Goal: Information Seeking & Learning: Find contact information

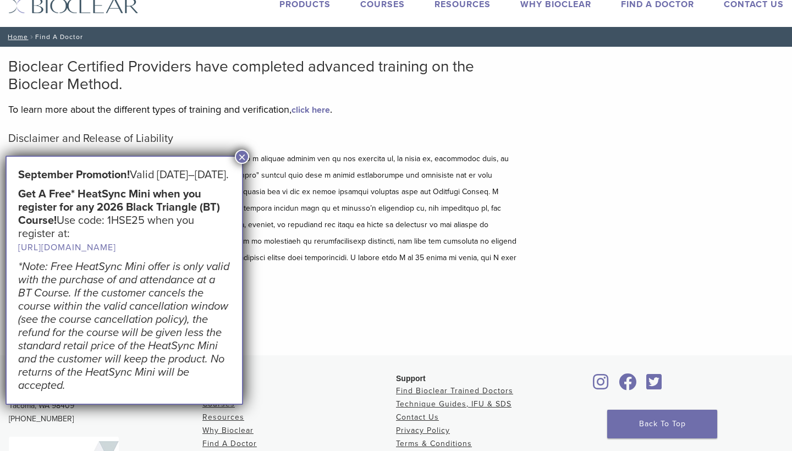
scroll to position [39, 0]
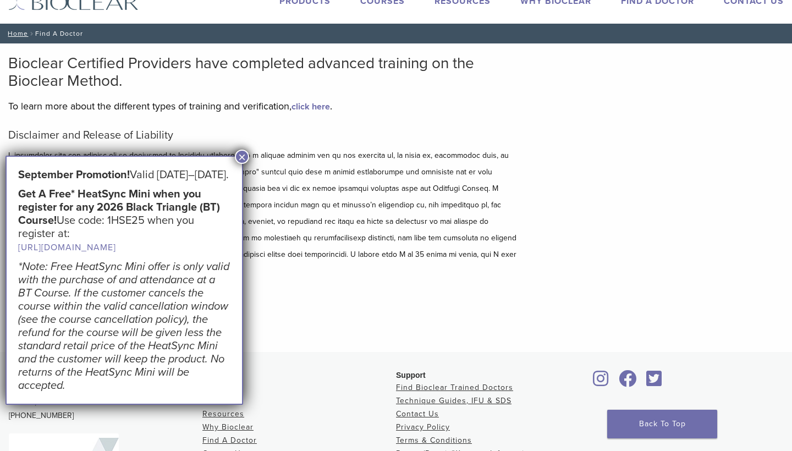
click at [244, 158] on button "×" at bounding box center [242, 157] width 14 height 14
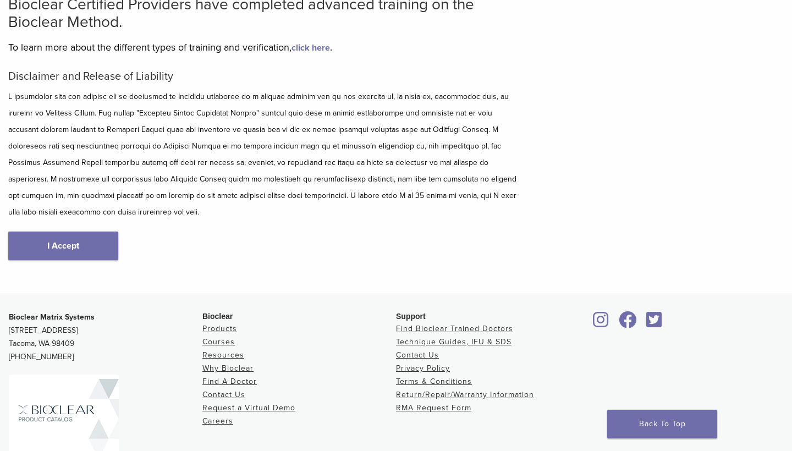
scroll to position [101, 0]
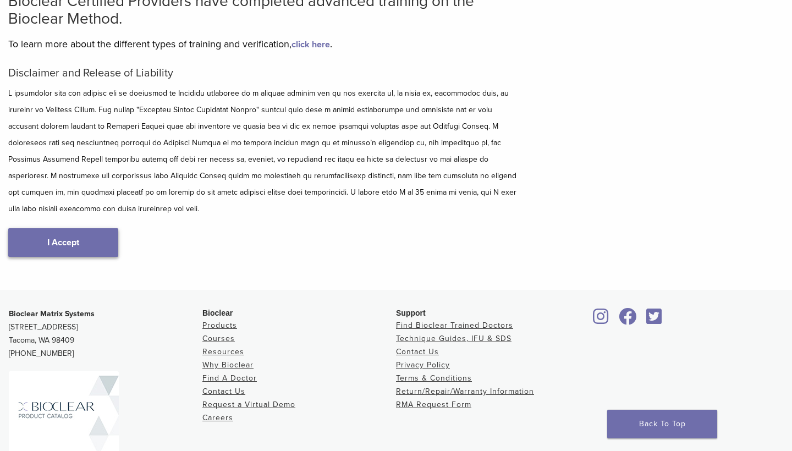
click at [84, 234] on link "I Accept" at bounding box center [63, 242] width 110 height 29
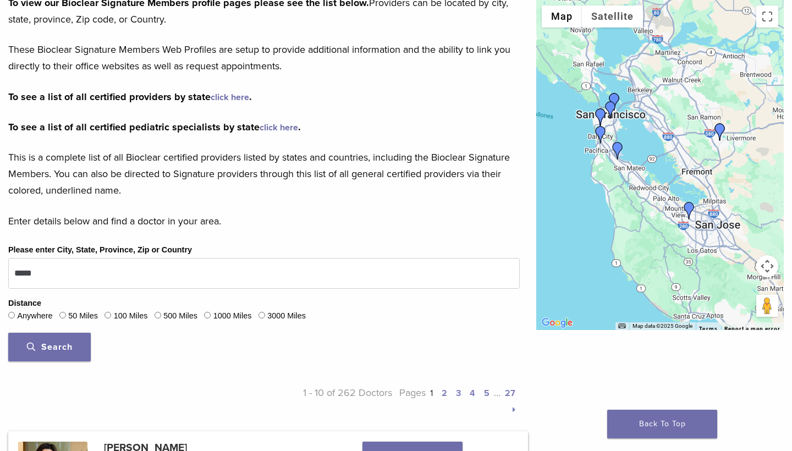
scroll to position [175, 0]
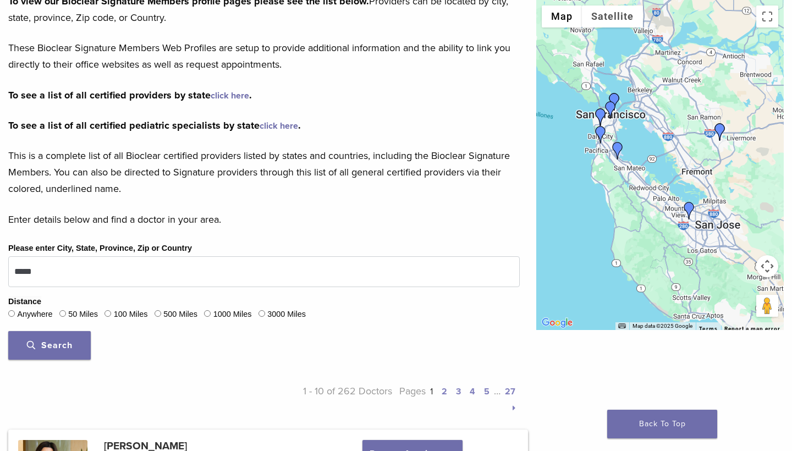
click at [42, 352] on button "Search" at bounding box center [49, 345] width 82 height 29
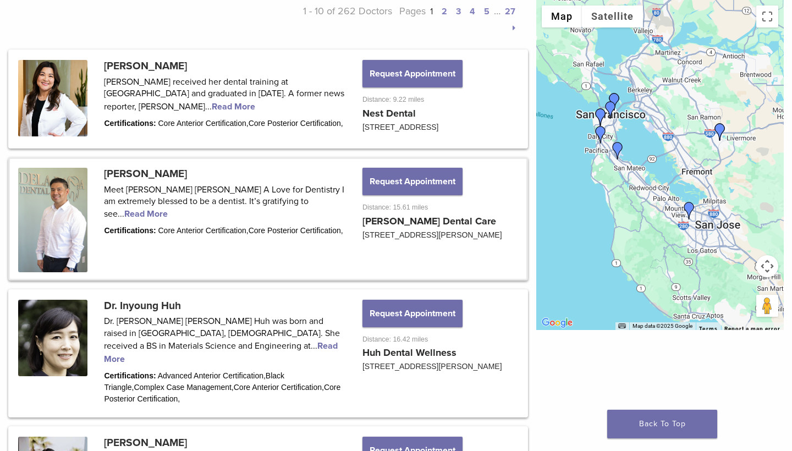
scroll to position [562, 0]
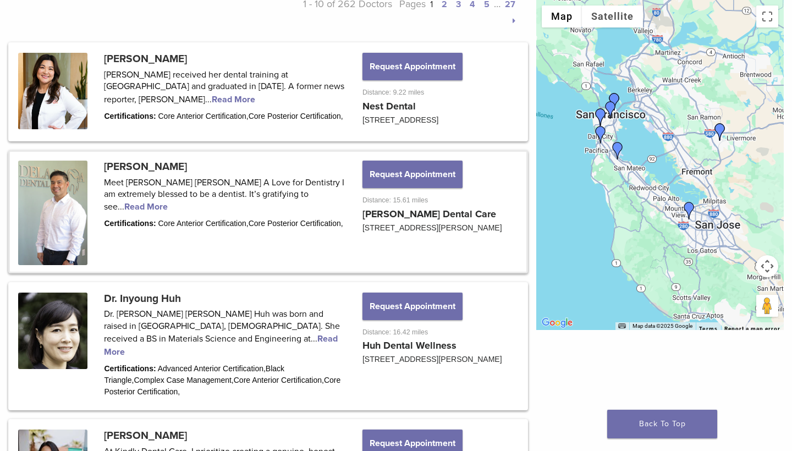
click at [114, 219] on link at bounding box center [268, 212] width 516 height 120
click at [330, 205] on link at bounding box center [268, 212] width 516 height 120
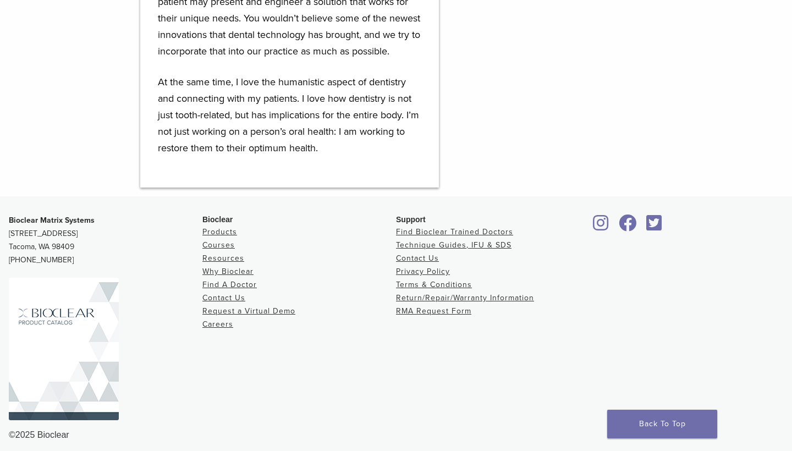
scroll to position [874, 0]
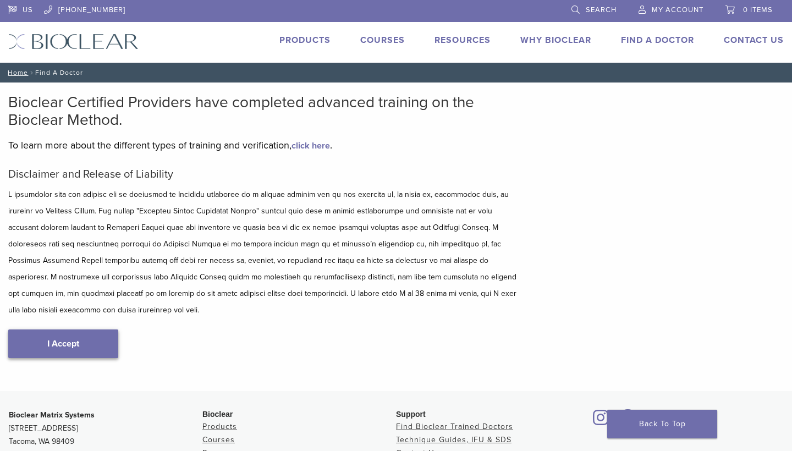
click at [63, 329] on link "I Accept" at bounding box center [63, 343] width 110 height 29
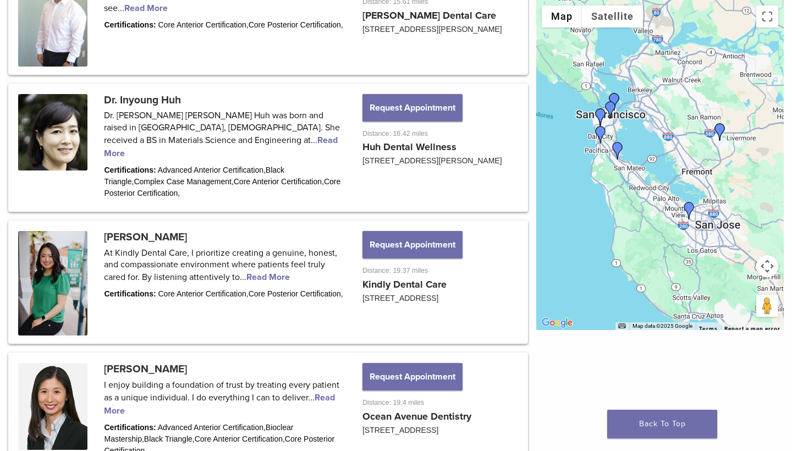
scroll to position [762, 0]
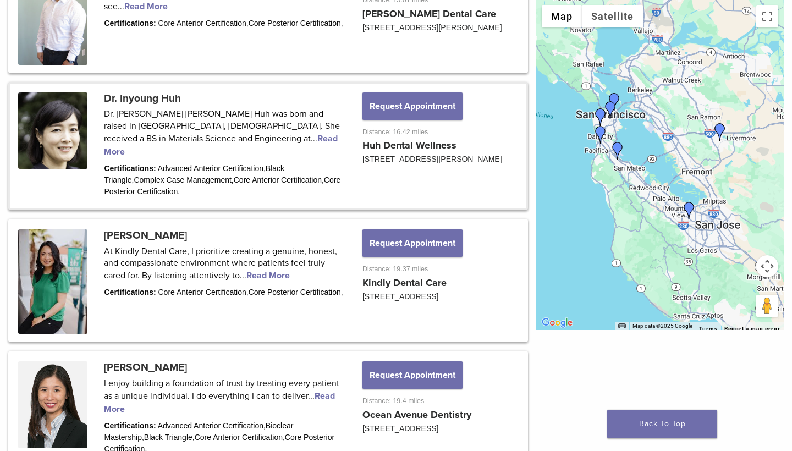
click at [185, 147] on link at bounding box center [268, 146] width 516 height 125
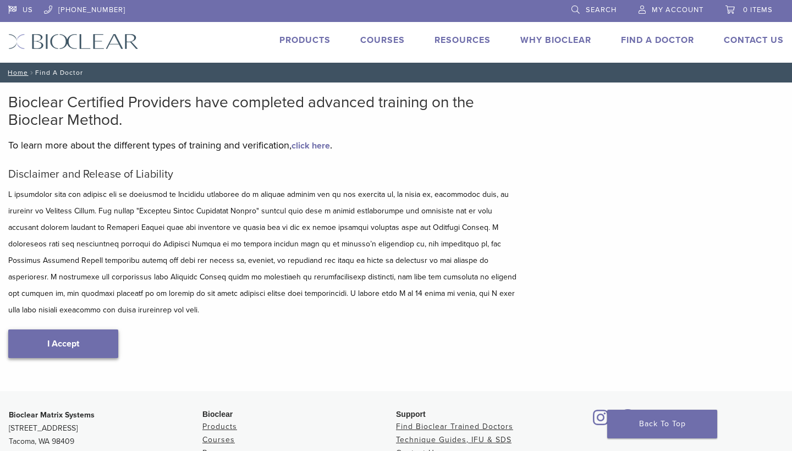
click at [73, 331] on link "I Accept" at bounding box center [63, 343] width 110 height 29
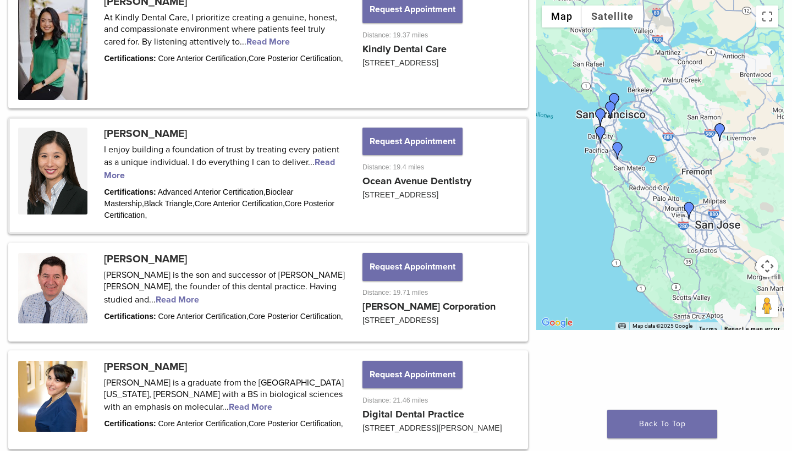
scroll to position [1000, 0]
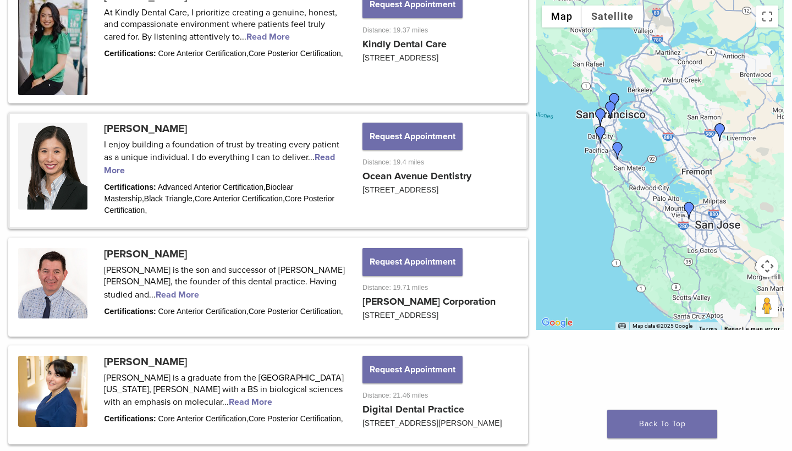
click at [323, 155] on link at bounding box center [268, 170] width 516 height 113
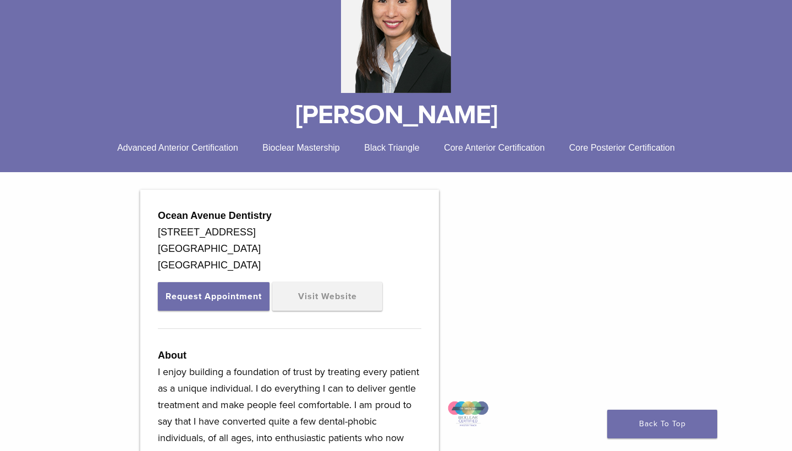
scroll to position [171, 0]
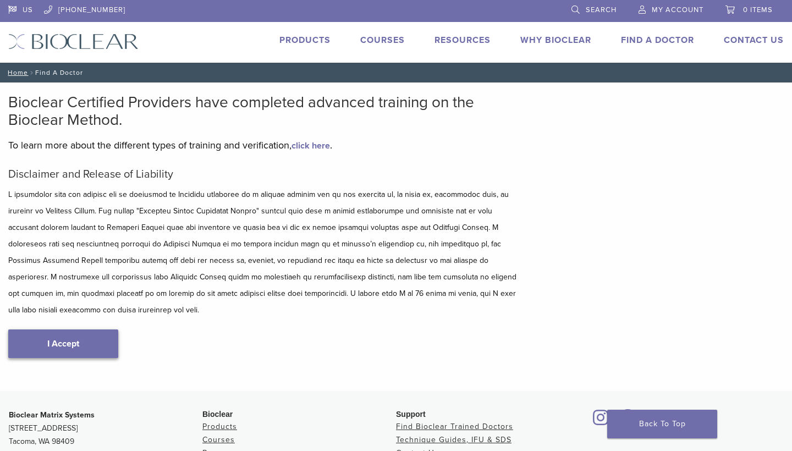
click at [80, 329] on link "I Accept" at bounding box center [63, 343] width 110 height 29
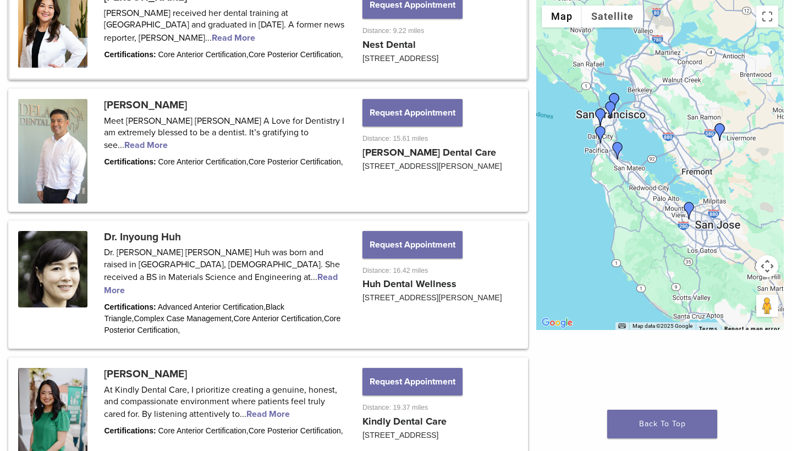
scroll to position [626, 0]
